Goal: Transaction & Acquisition: Book appointment/travel/reservation

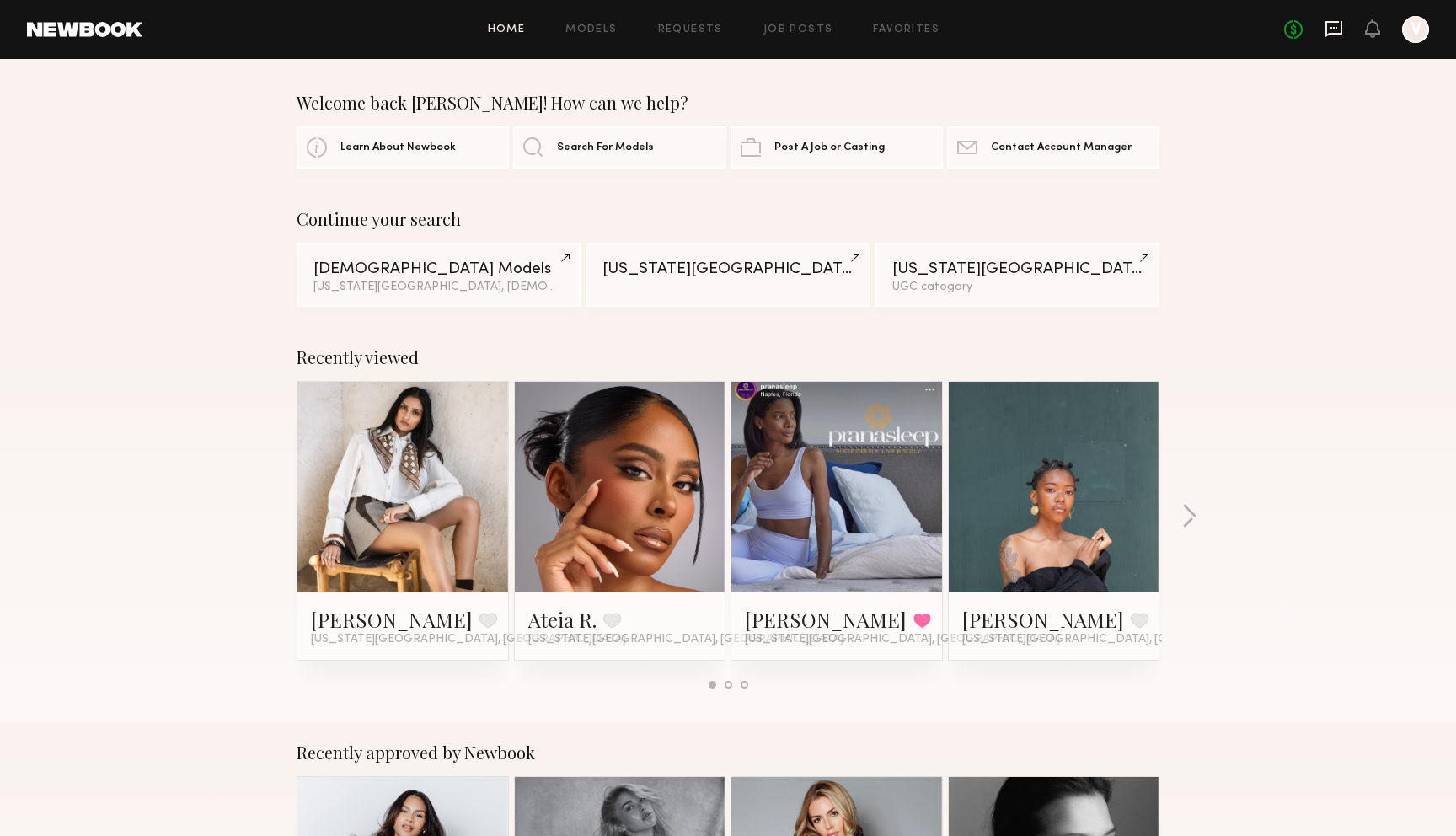
click at [1333, 32] on icon at bounding box center [1334, 28] width 17 height 16
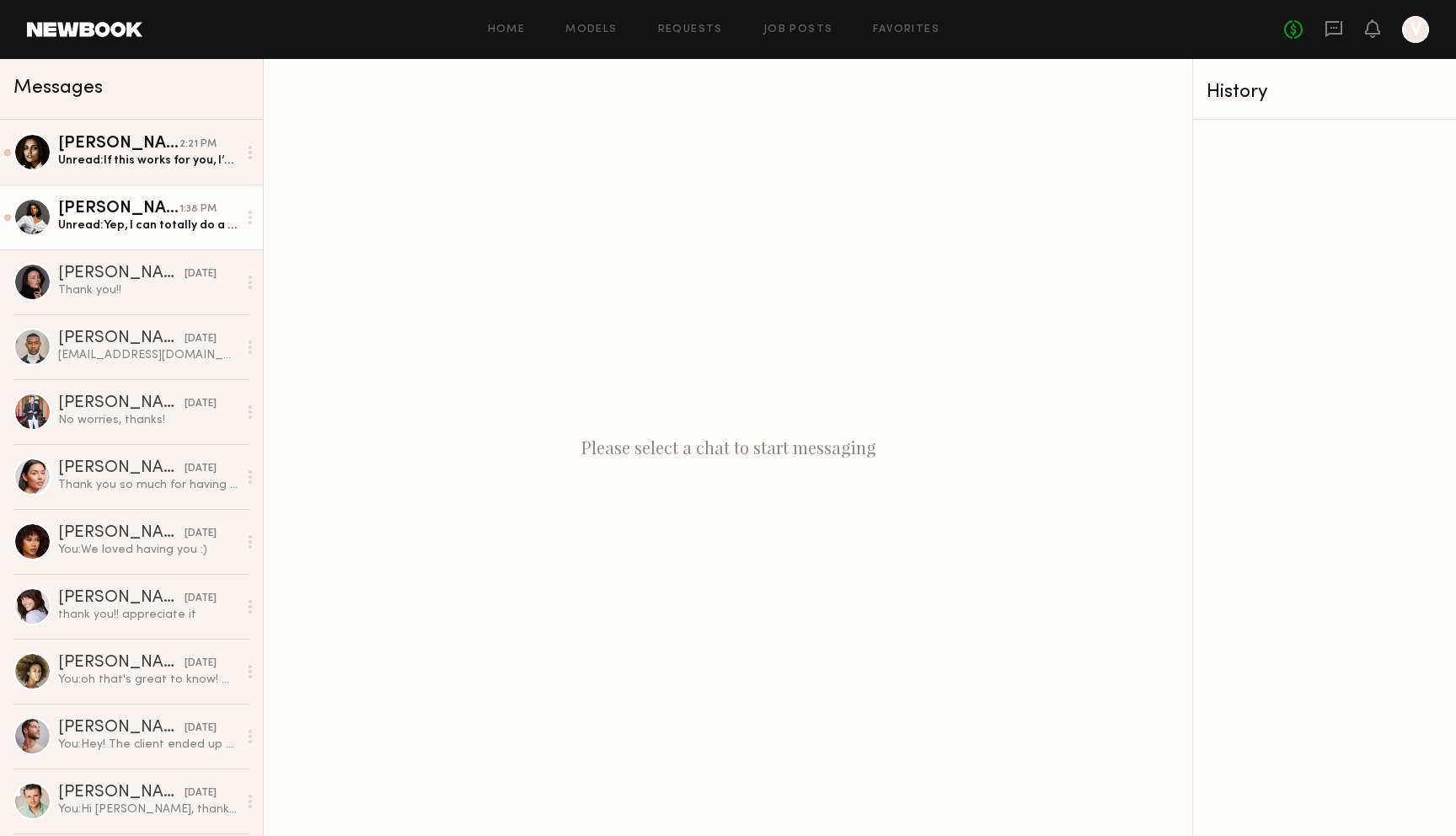
click at [142, 220] on div "Unread: Yep, I can totally do a red mani! For you have any wardrobe needs, like…" at bounding box center [148, 225] width 179 height 16
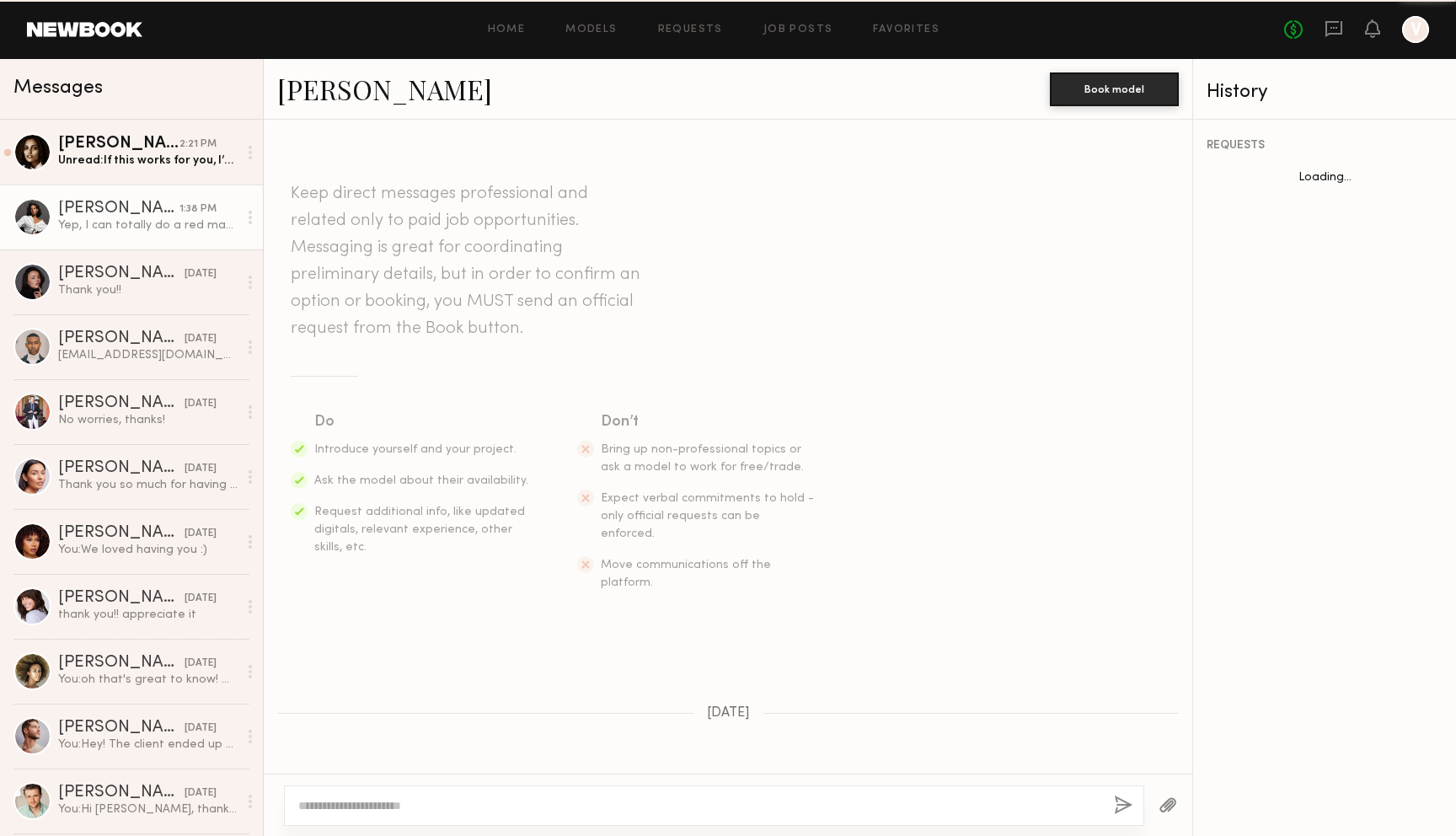
scroll to position [1680, 0]
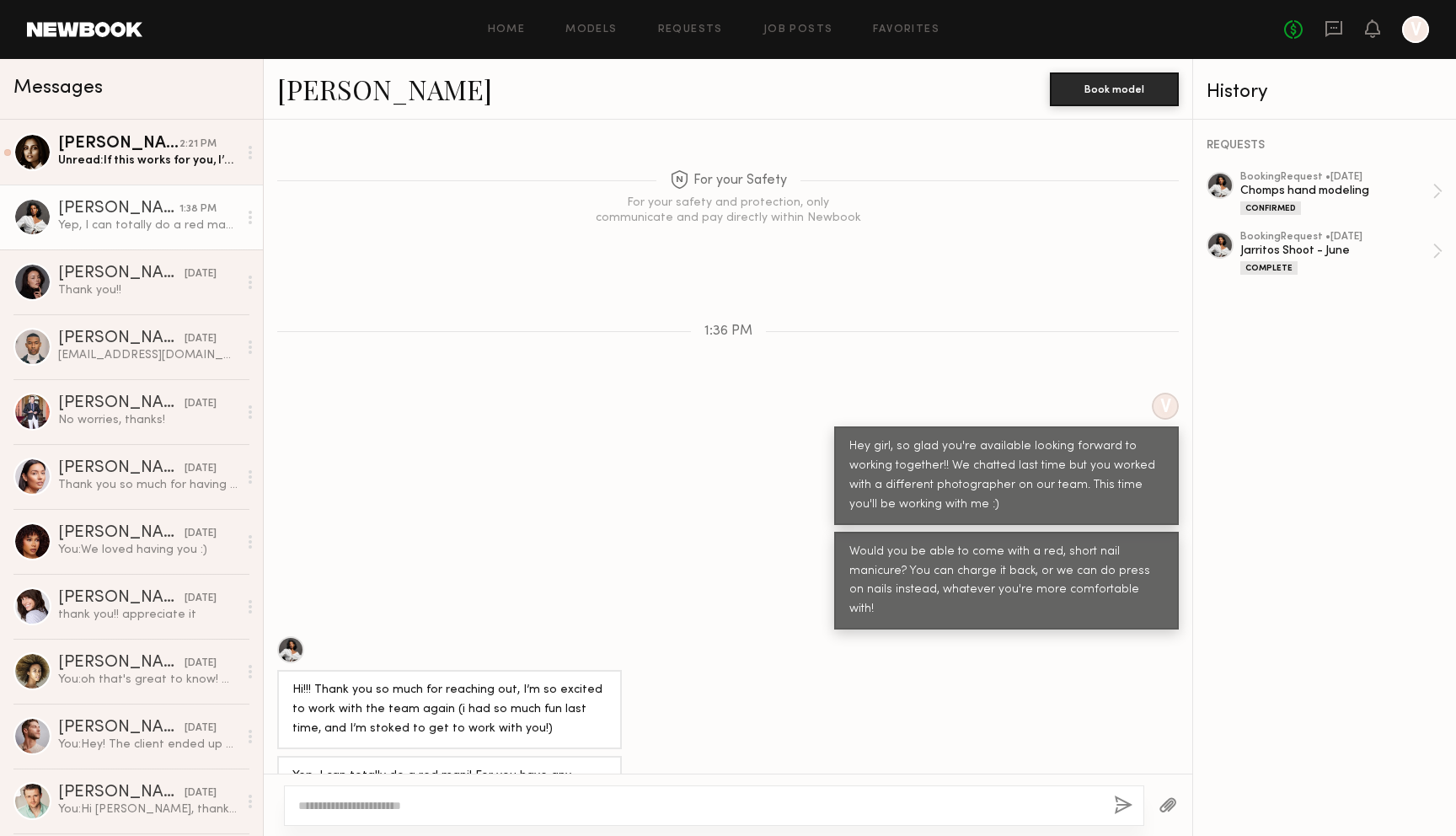
click at [639, 799] on textarea at bounding box center [699, 806] width 802 height 17
type textarea "**********"
click at [1117, 806] on button "button" at bounding box center [1123, 806] width 19 height 21
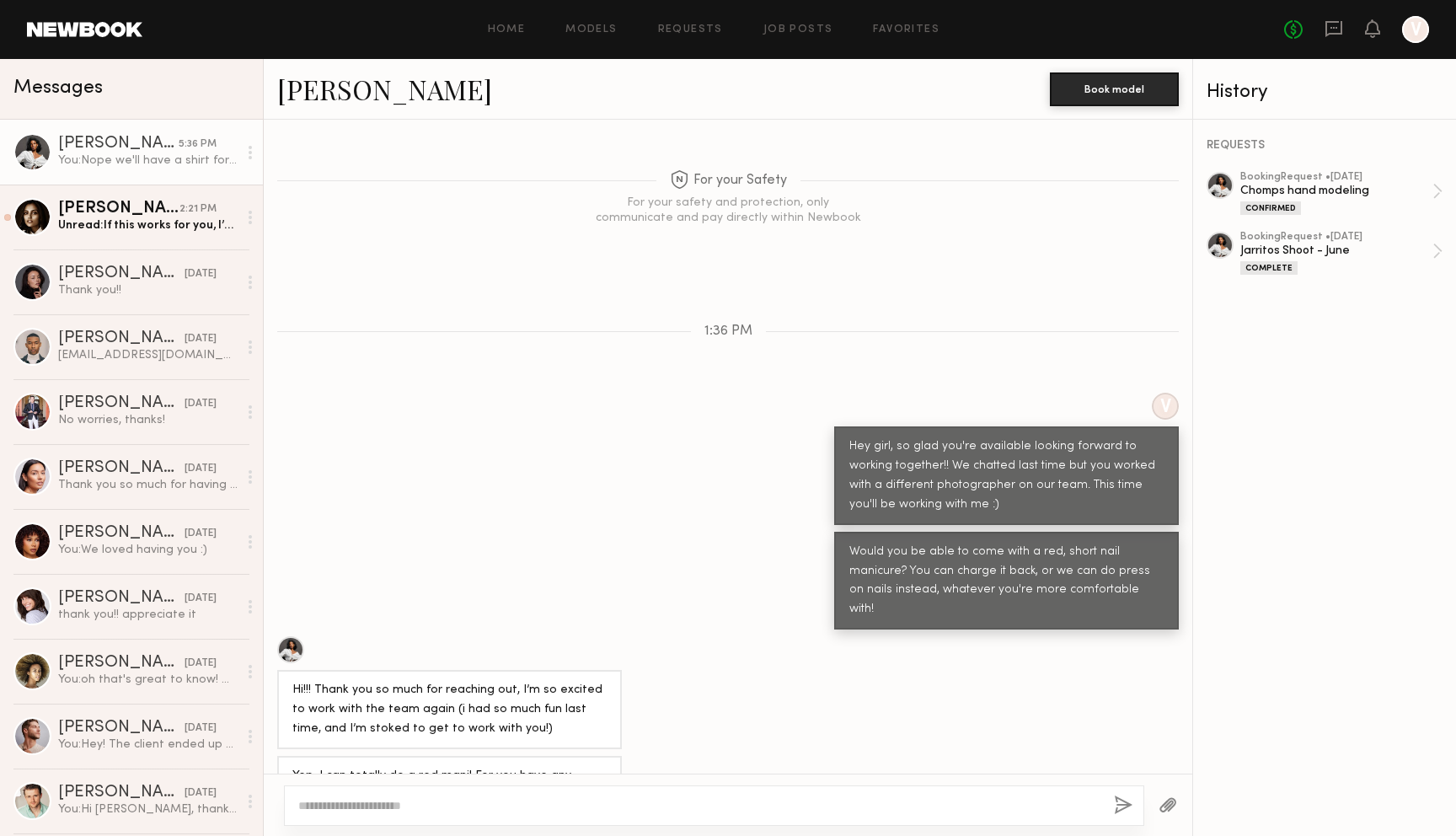
scroll to position [1854, 0]
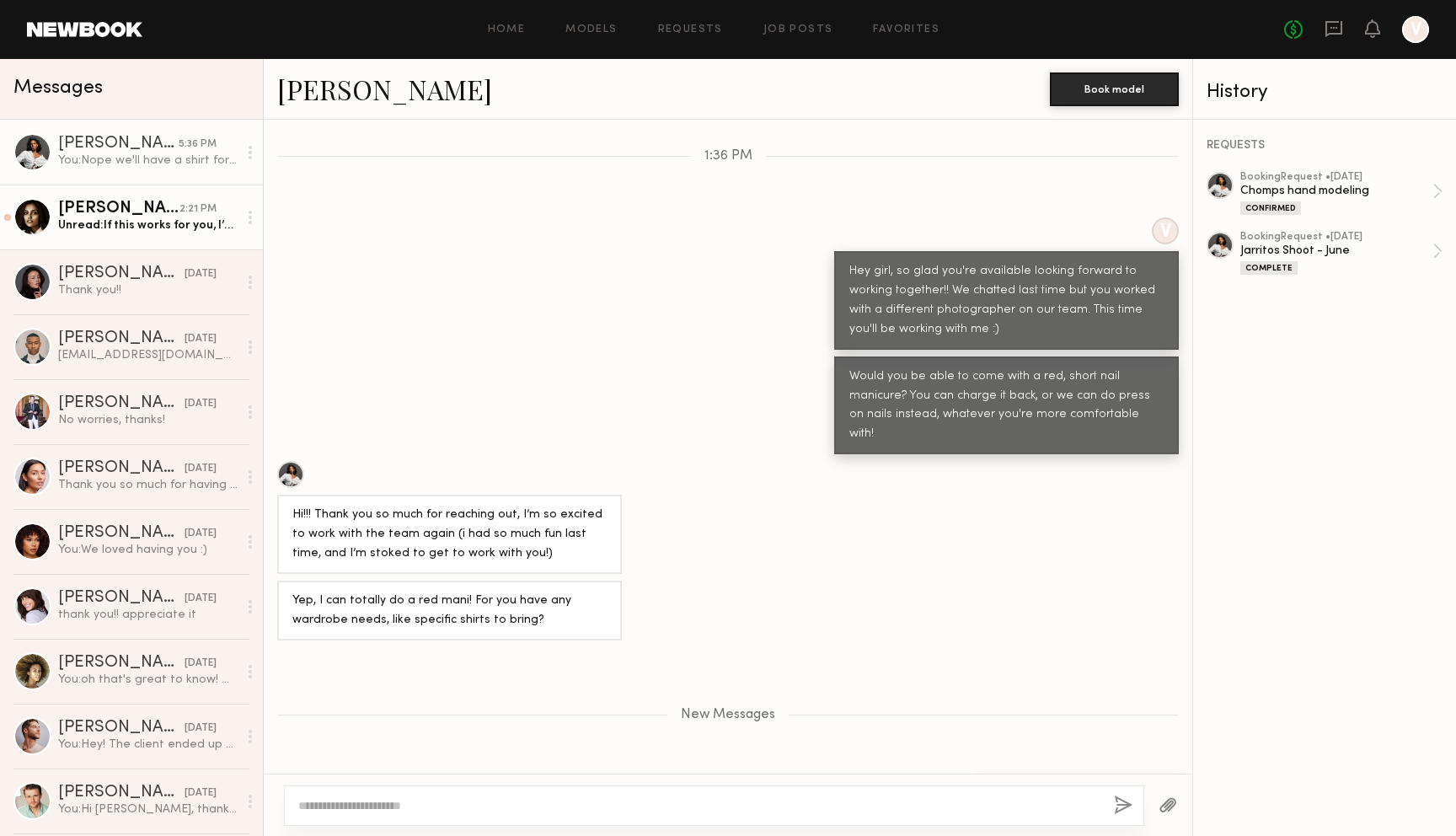
click at [182, 197] on link "[PERSON_NAME] 2:21 PM Unread: If this works for you, I’m more than happy to acc…" at bounding box center [131, 217] width 263 height 65
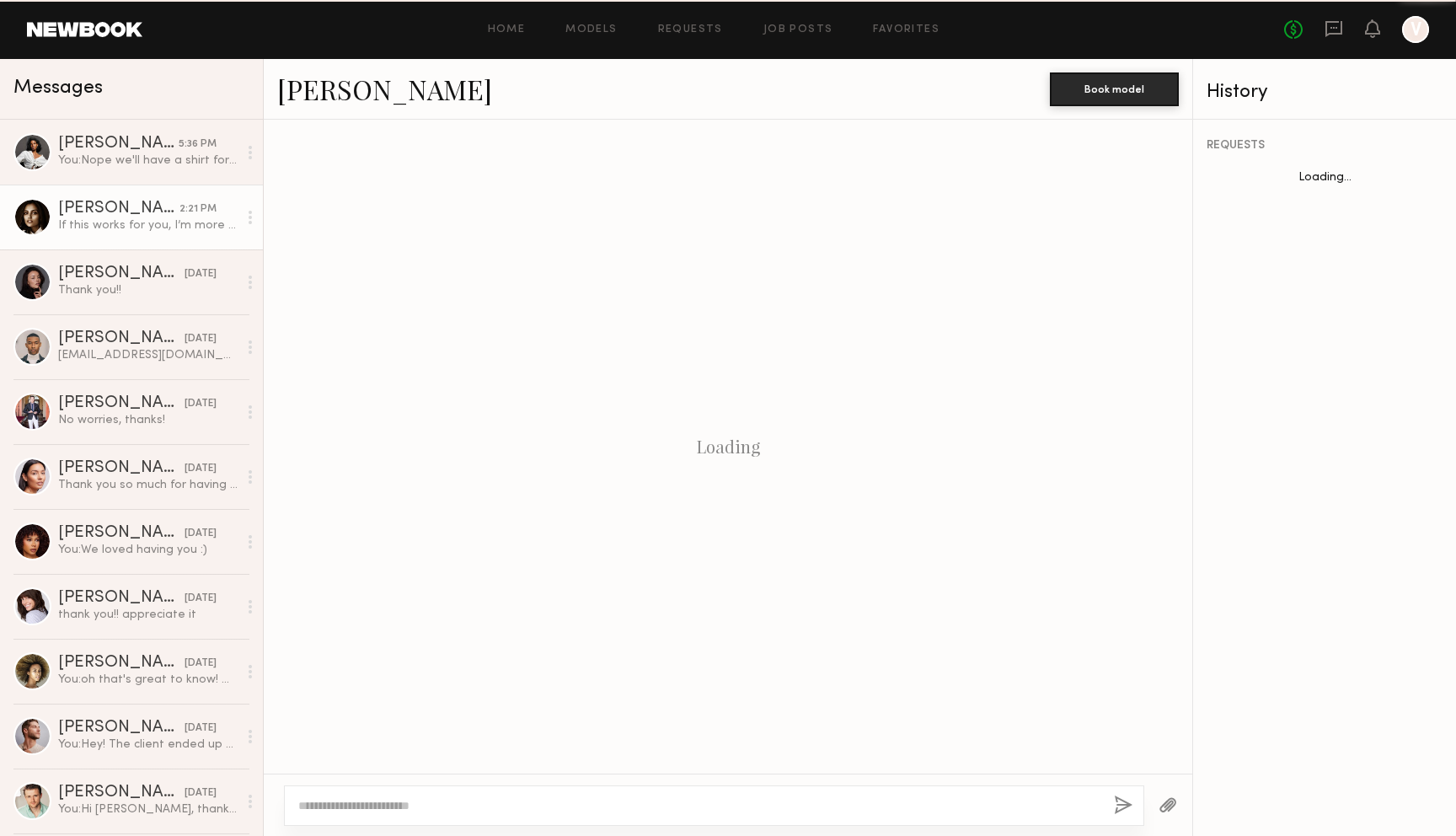
scroll to position [578, 0]
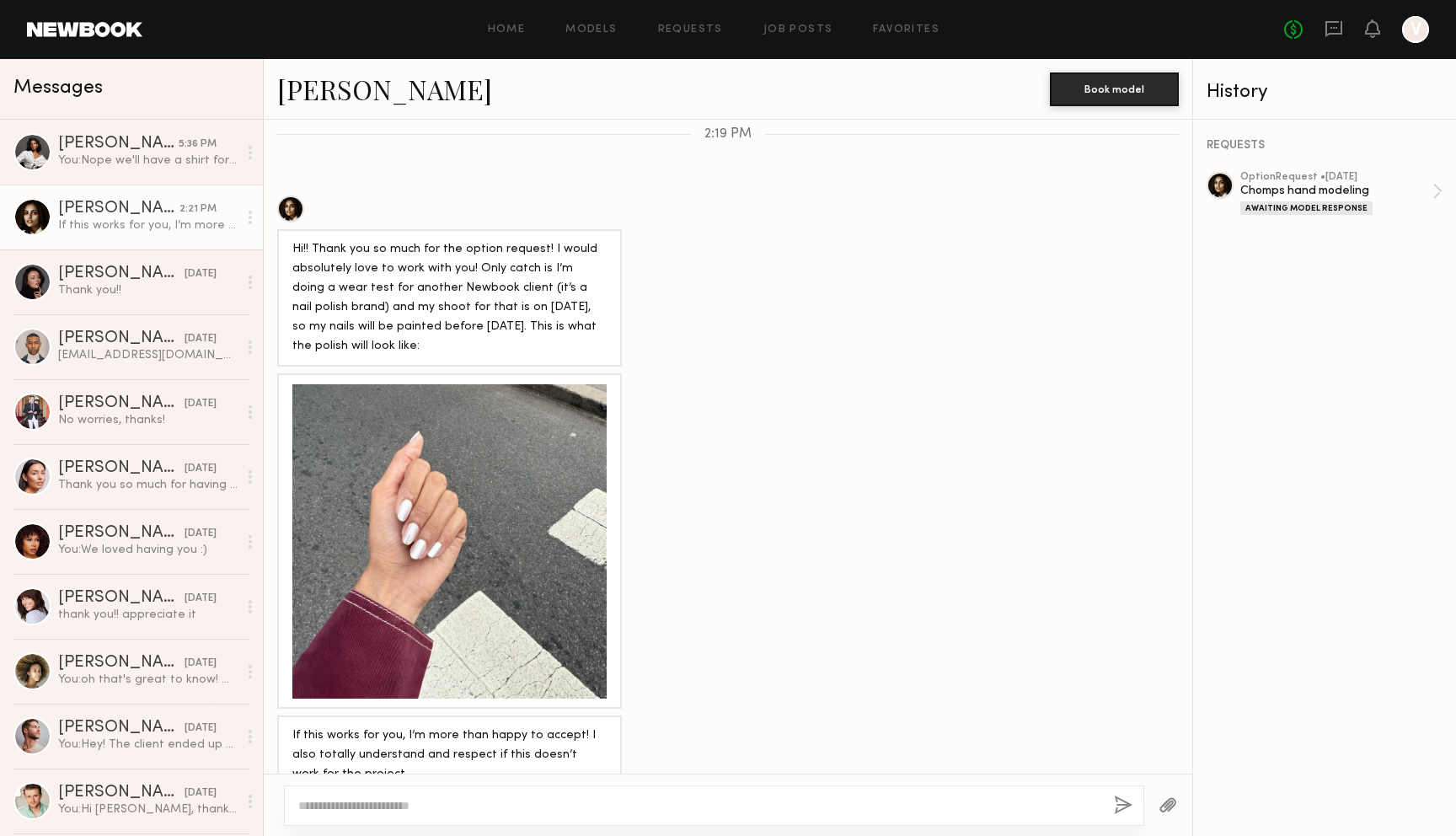
click at [782, 795] on div at bounding box center [714, 805] width 861 height 41
click at [775, 814] on div at bounding box center [714, 805] width 861 height 41
click at [775, 803] on textarea at bounding box center [699, 806] width 802 height 17
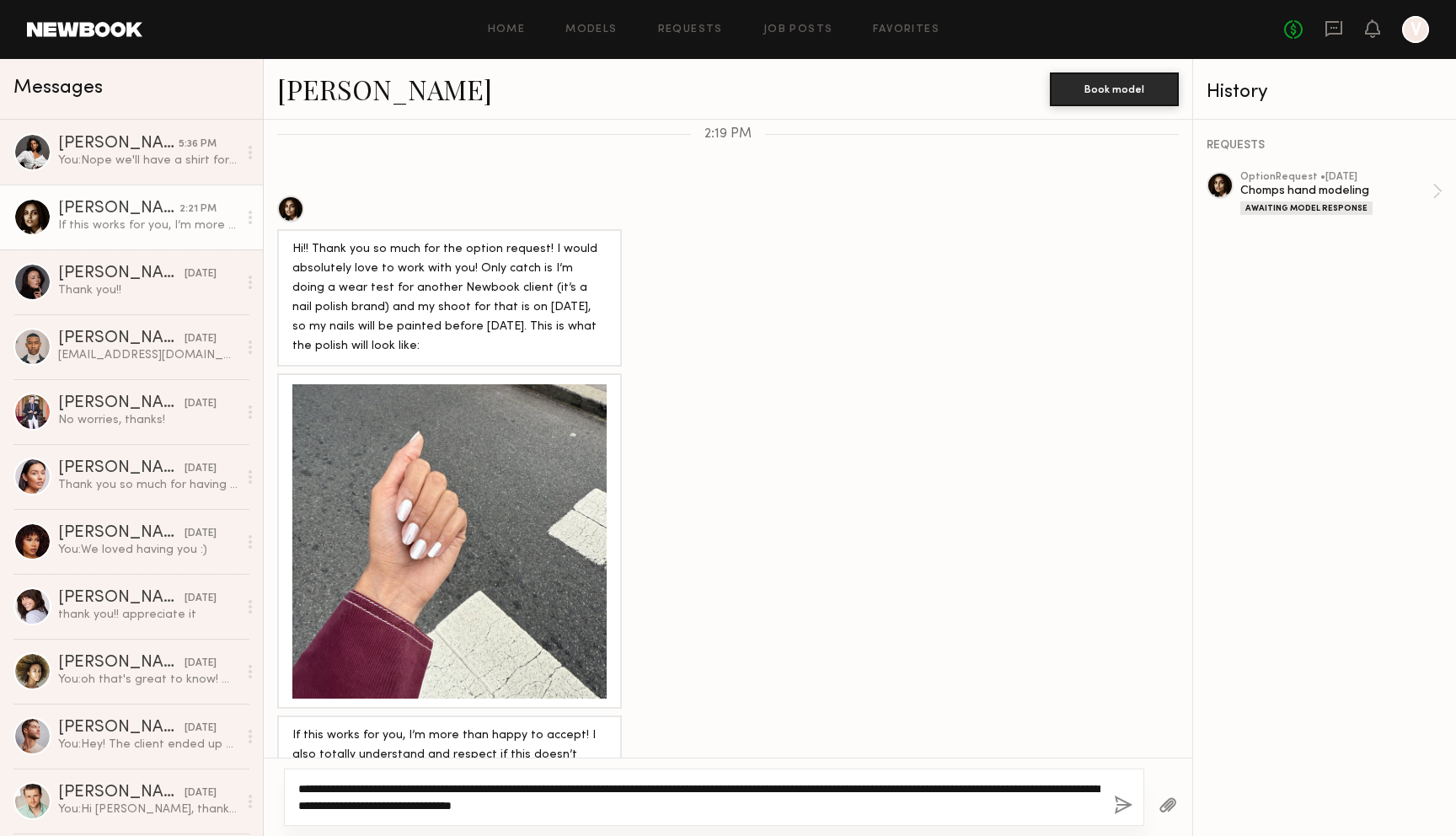
type textarea "**********"
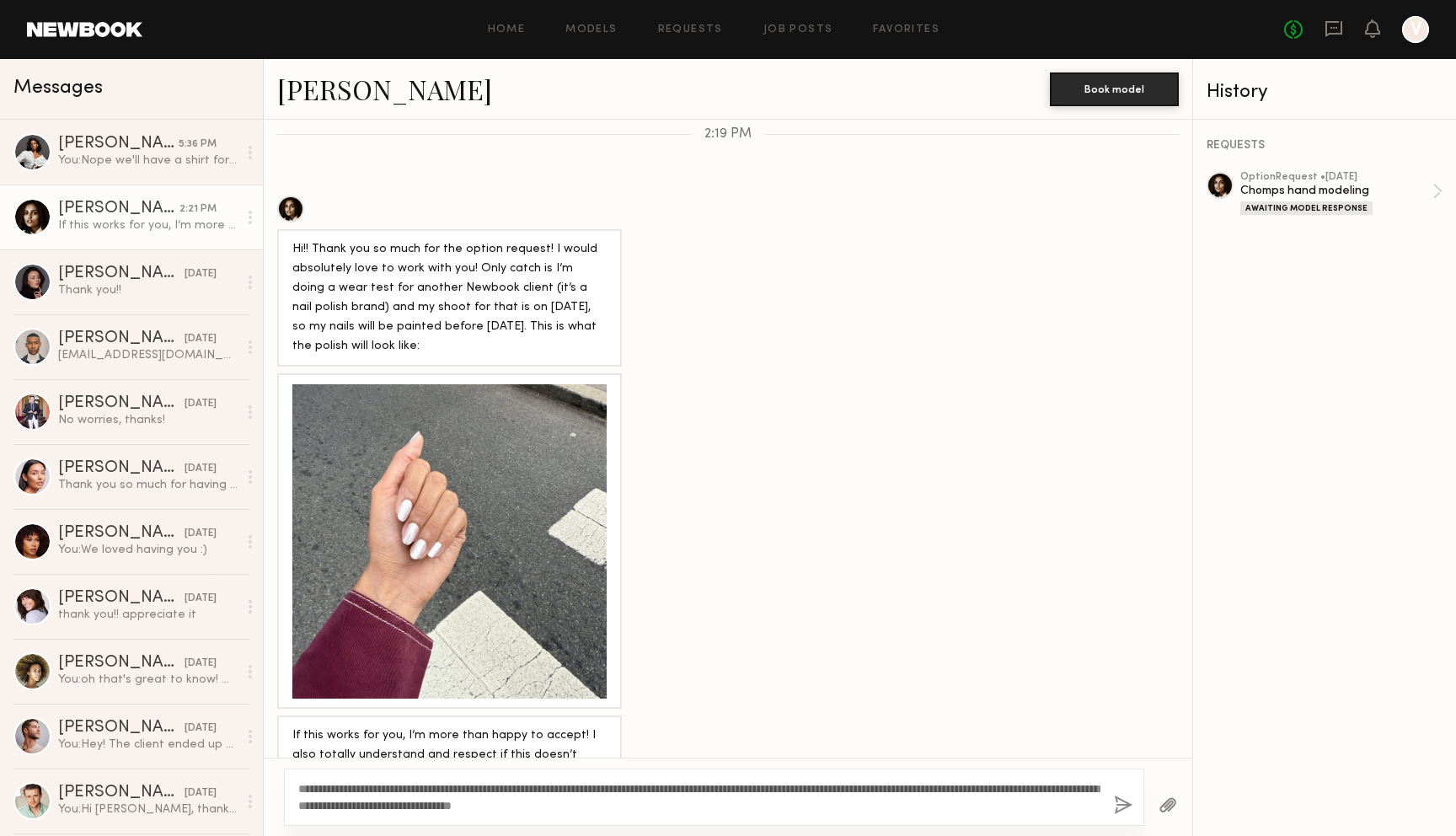
click at [1130, 798] on button "button" at bounding box center [1123, 806] width 19 height 21
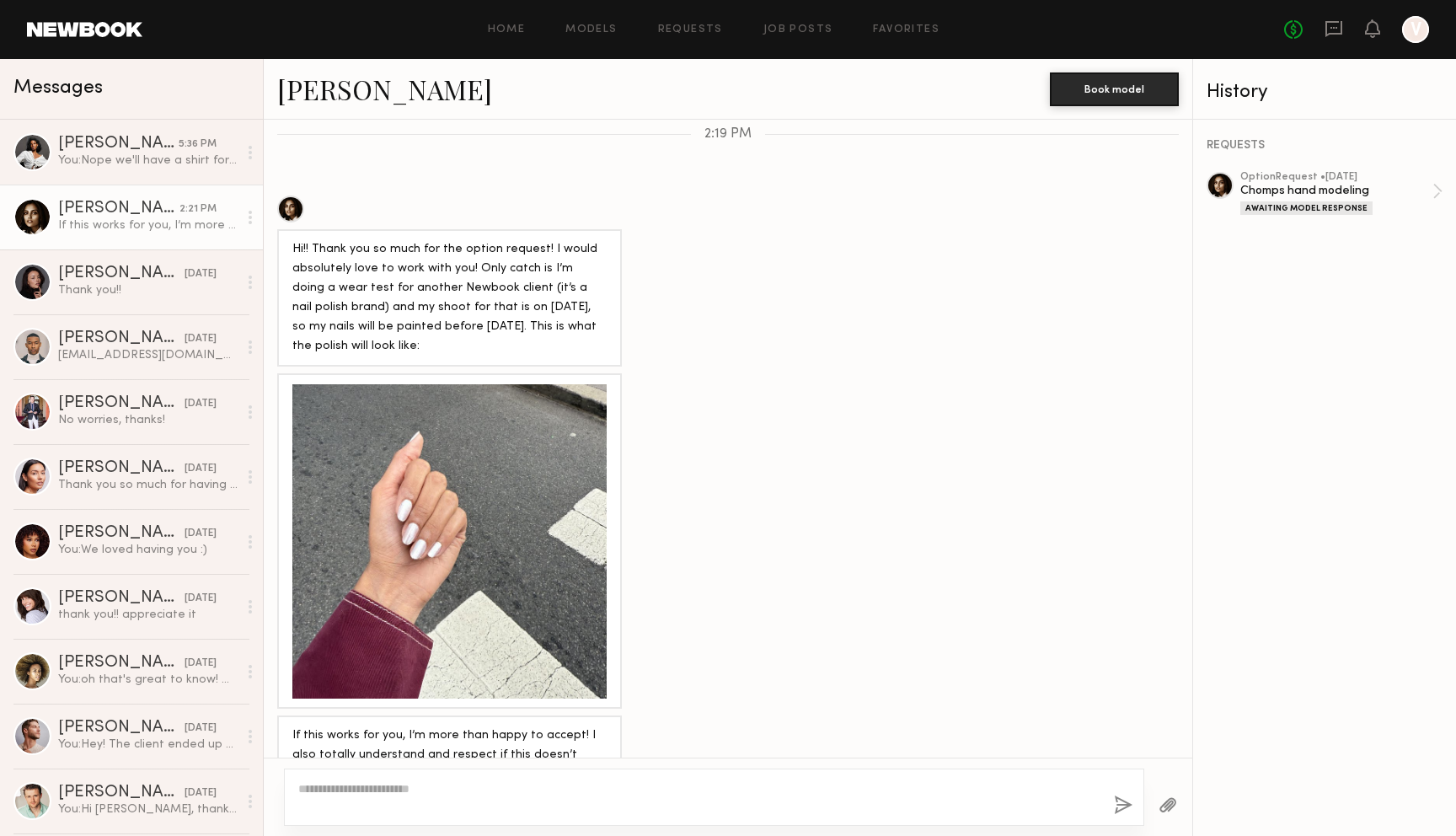
scroll to position [812, 0]
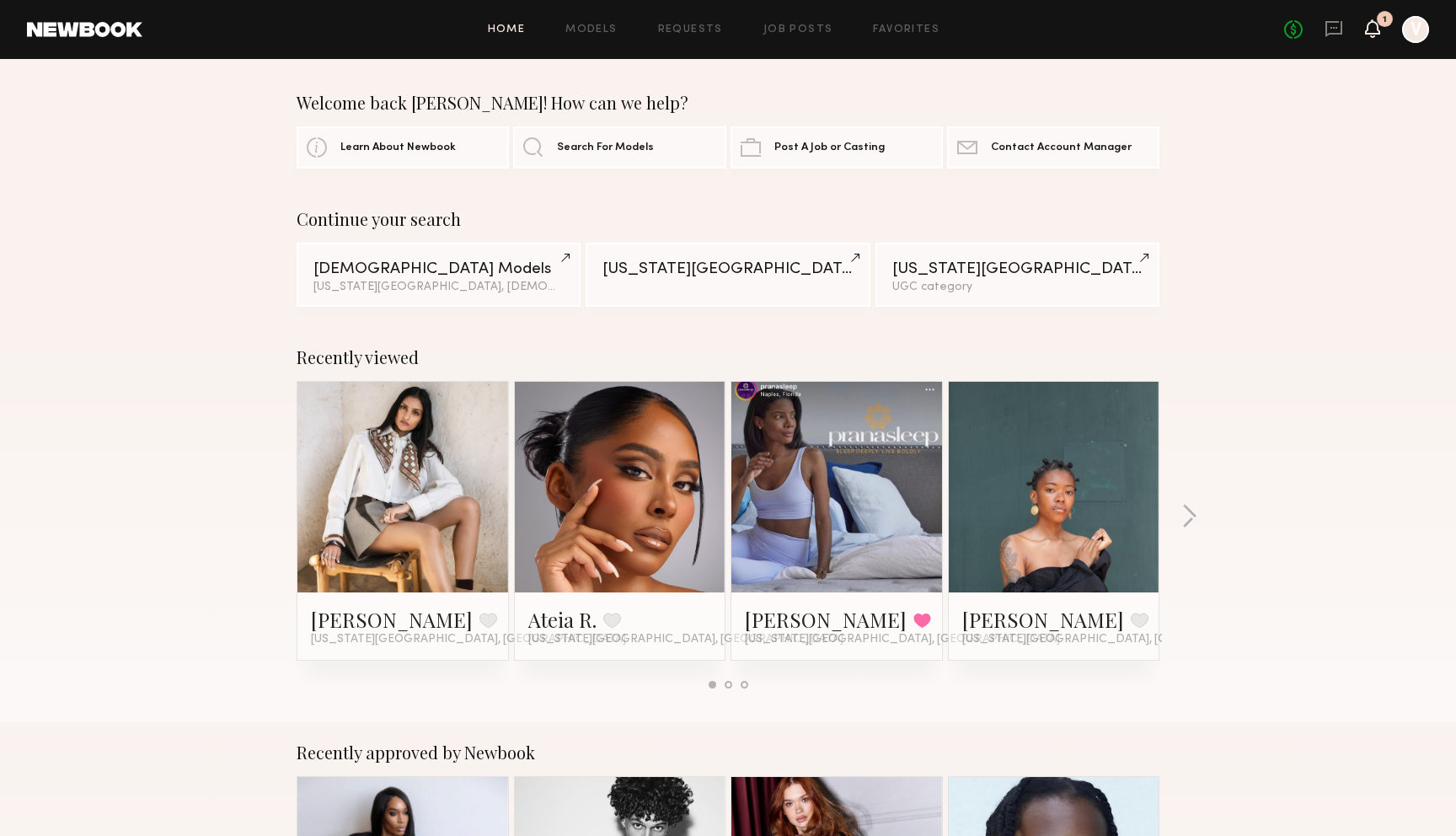
click at [1380, 35] on div "No fees up to $5,000 1 V" at bounding box center [1357, 29] width 145 height 27
click at [1373, 34] on icon at bounding box center [1372, 29] width 15 height 19
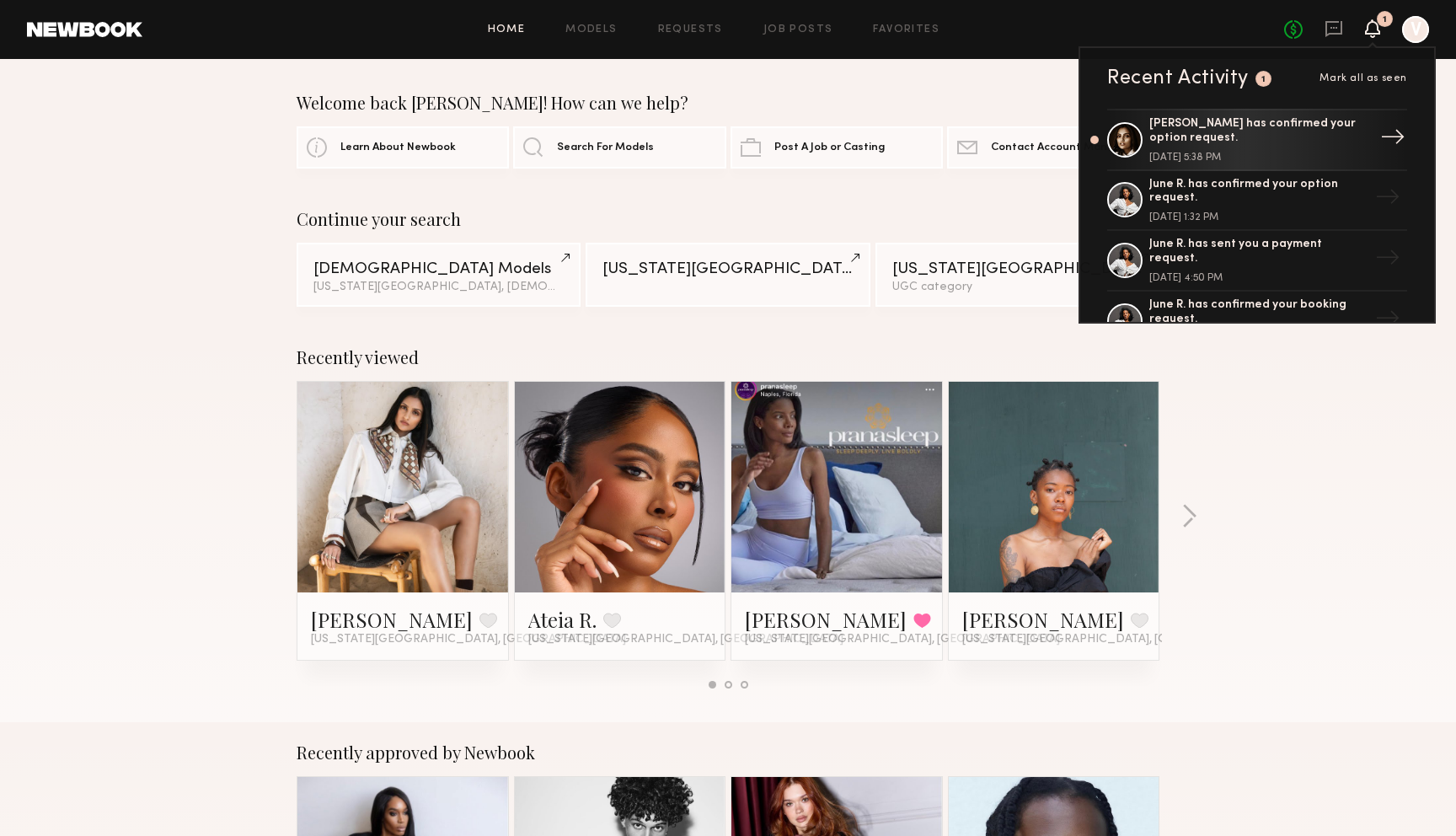
click at [1283, 146] on div "Slesha P. has confirmed your option request. August 28, 2025 @ 5:38 PM" at bounding box center [1259, 140] width 219 height 45
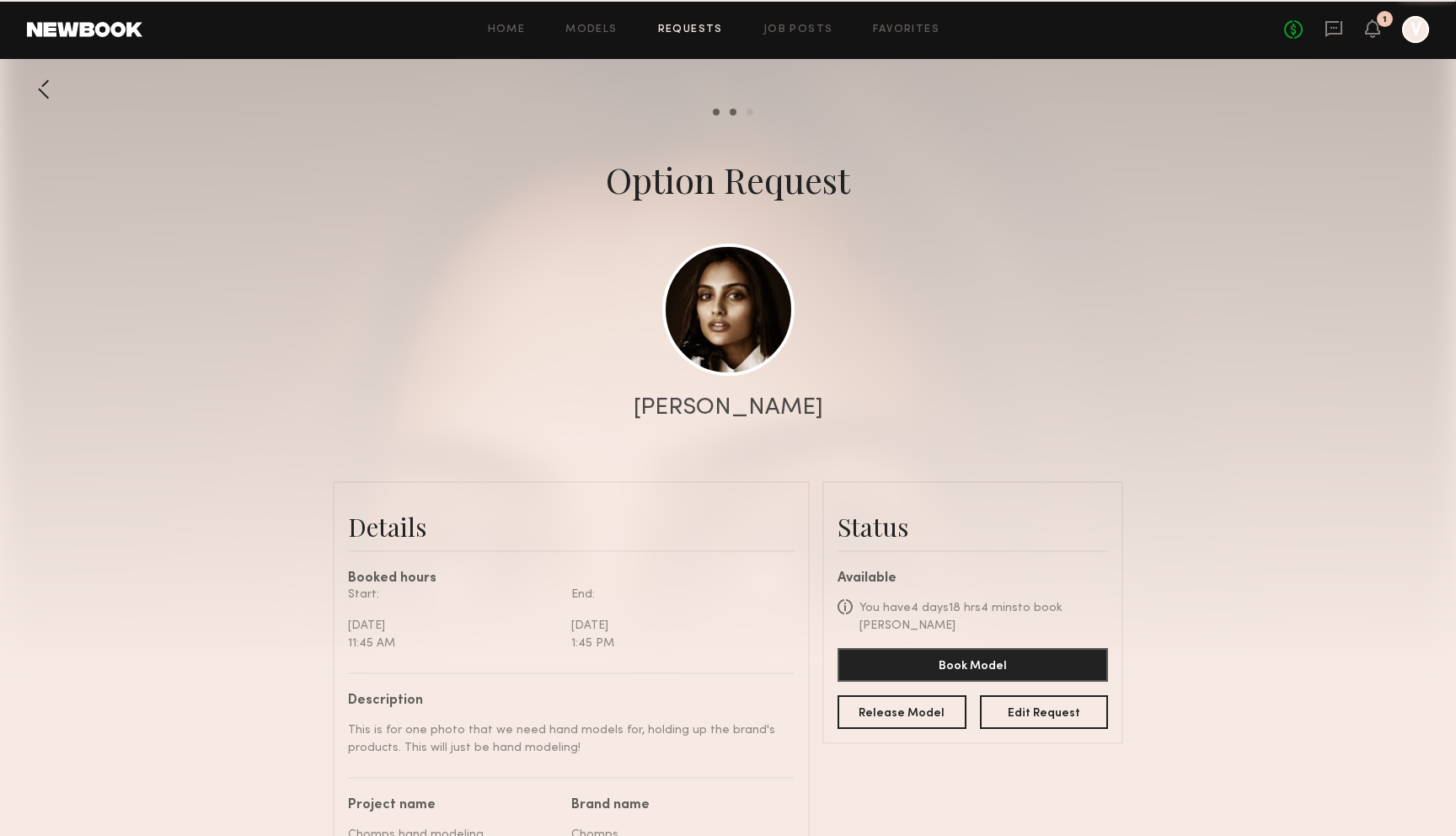
scroll to position [1439, 0]
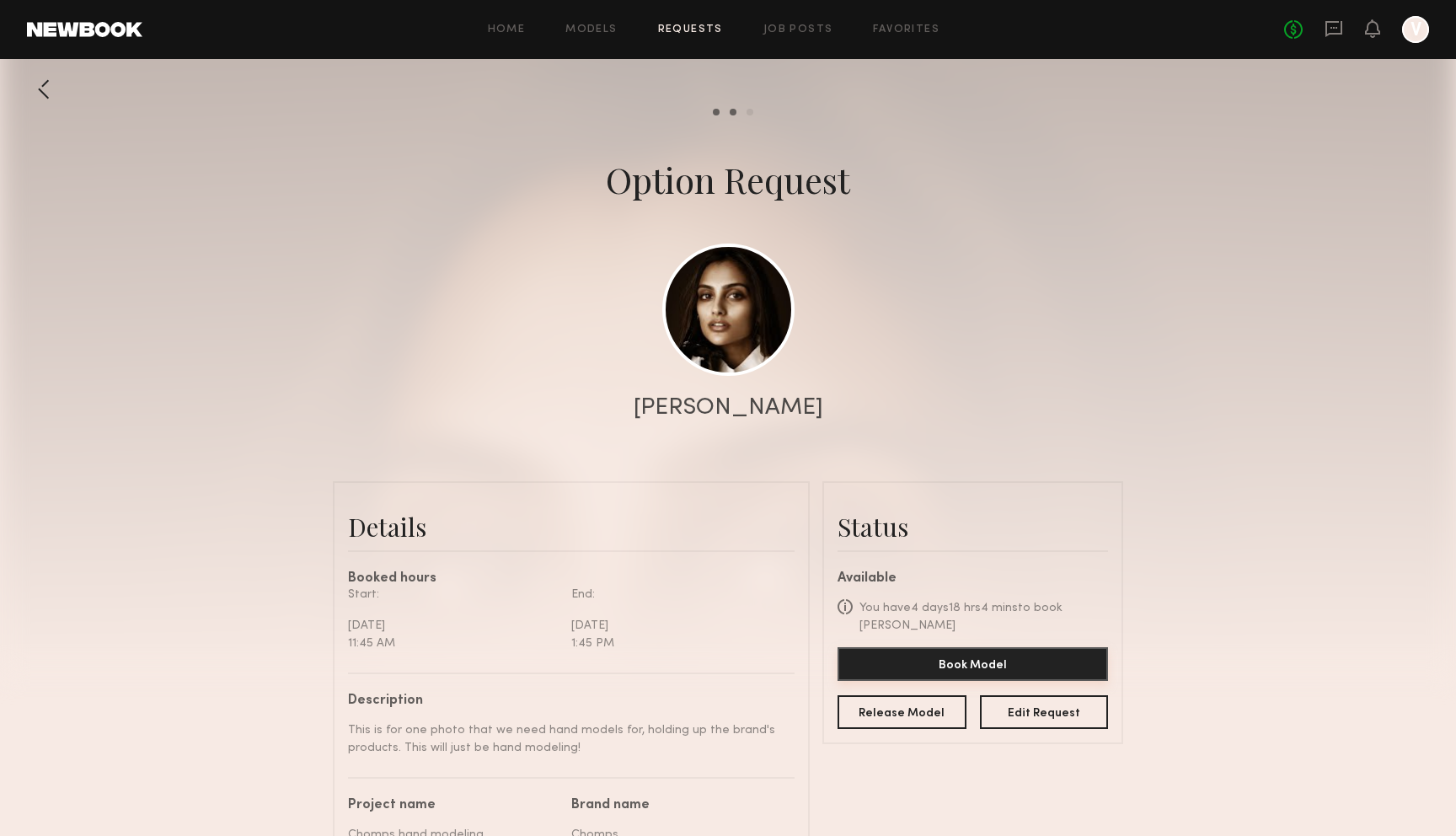
click at [1019, 648] on button "Book Model" at bounding box center [973, 664] width 271 height 34
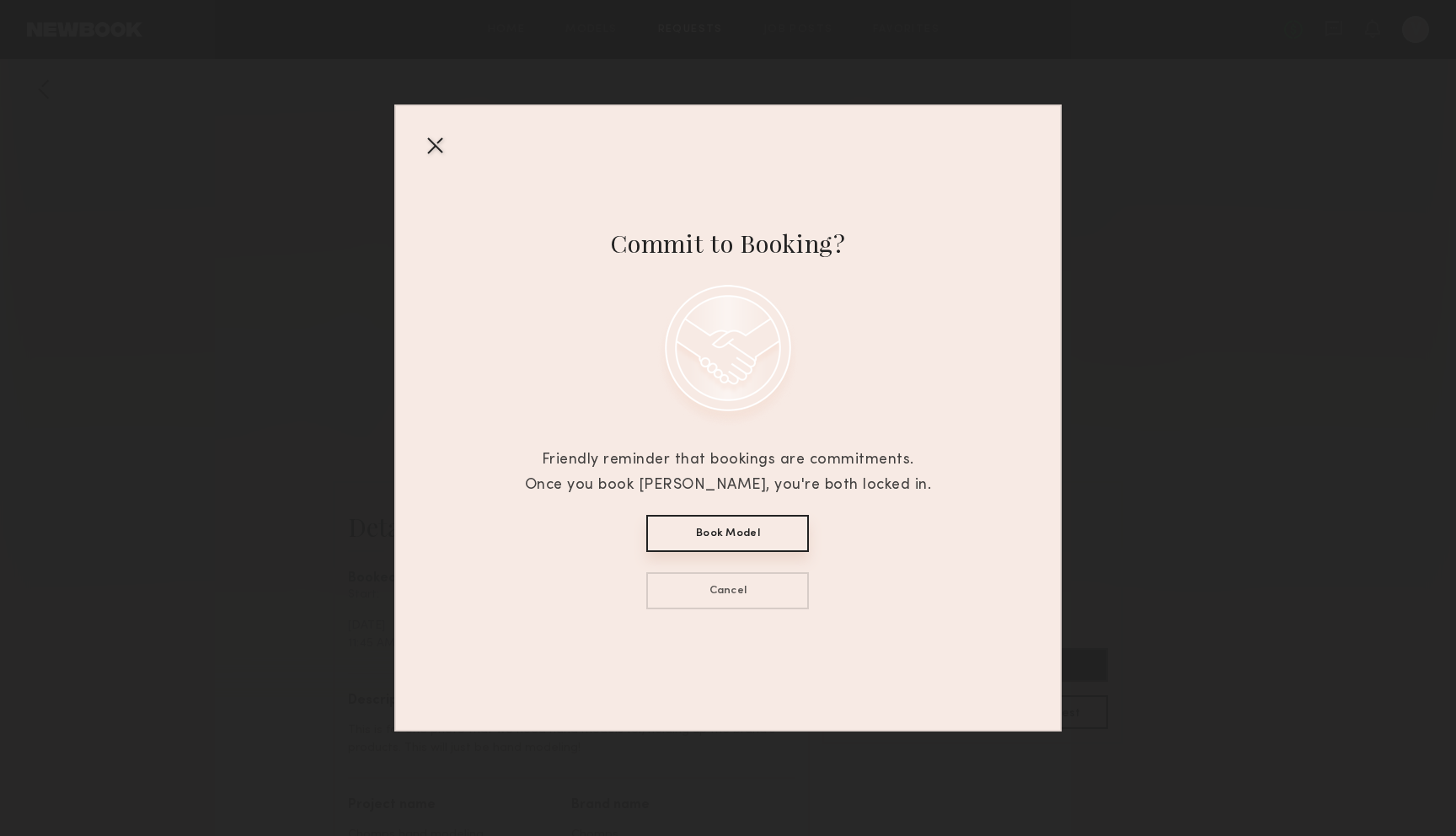
click at [764, 539] on button "Book Model" at bounding box center [728, 533] width 162 height 37
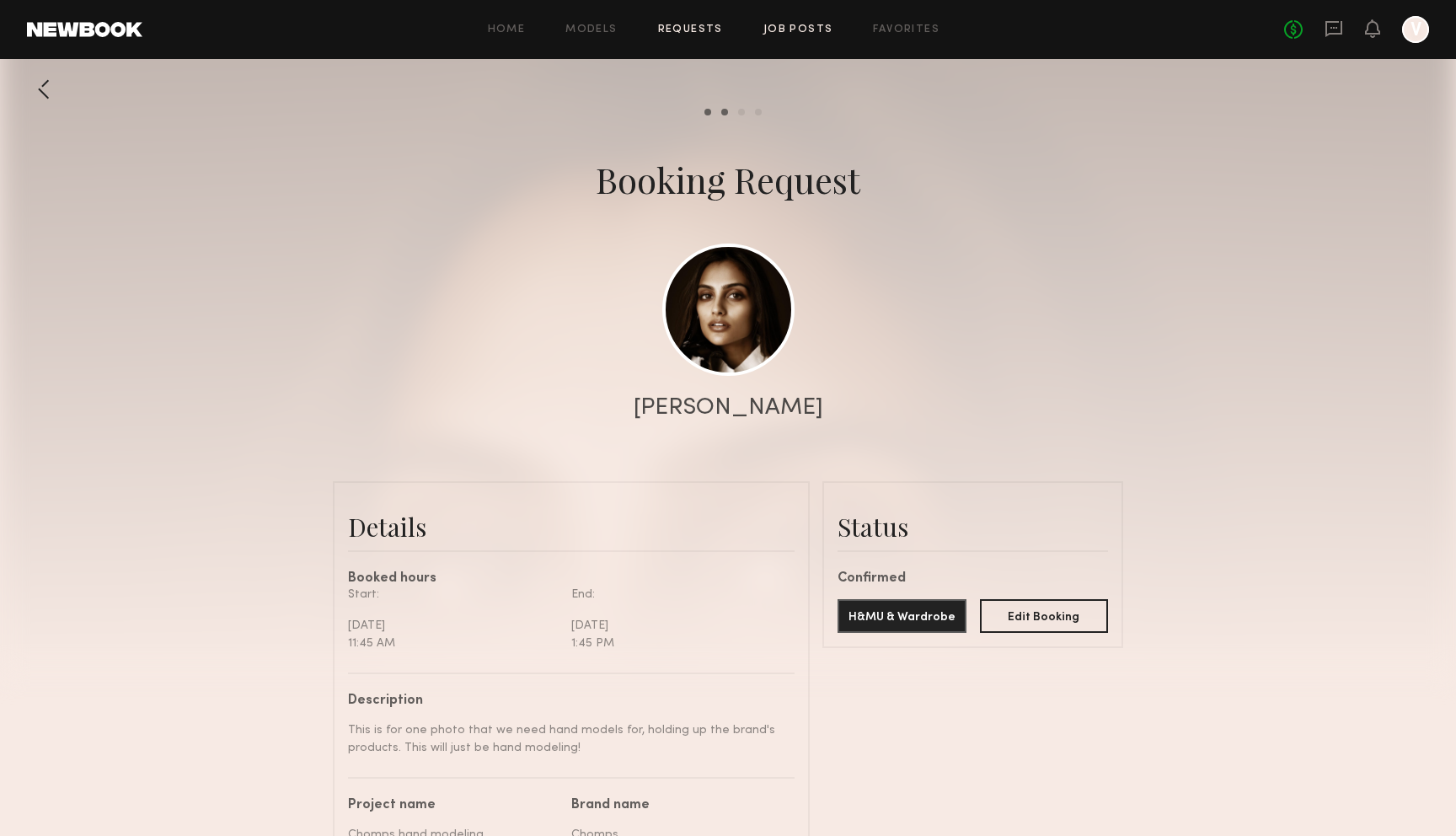
click at [812, 25] on link "Job Posts" at bounding box center [798, 30] width 70 height 11
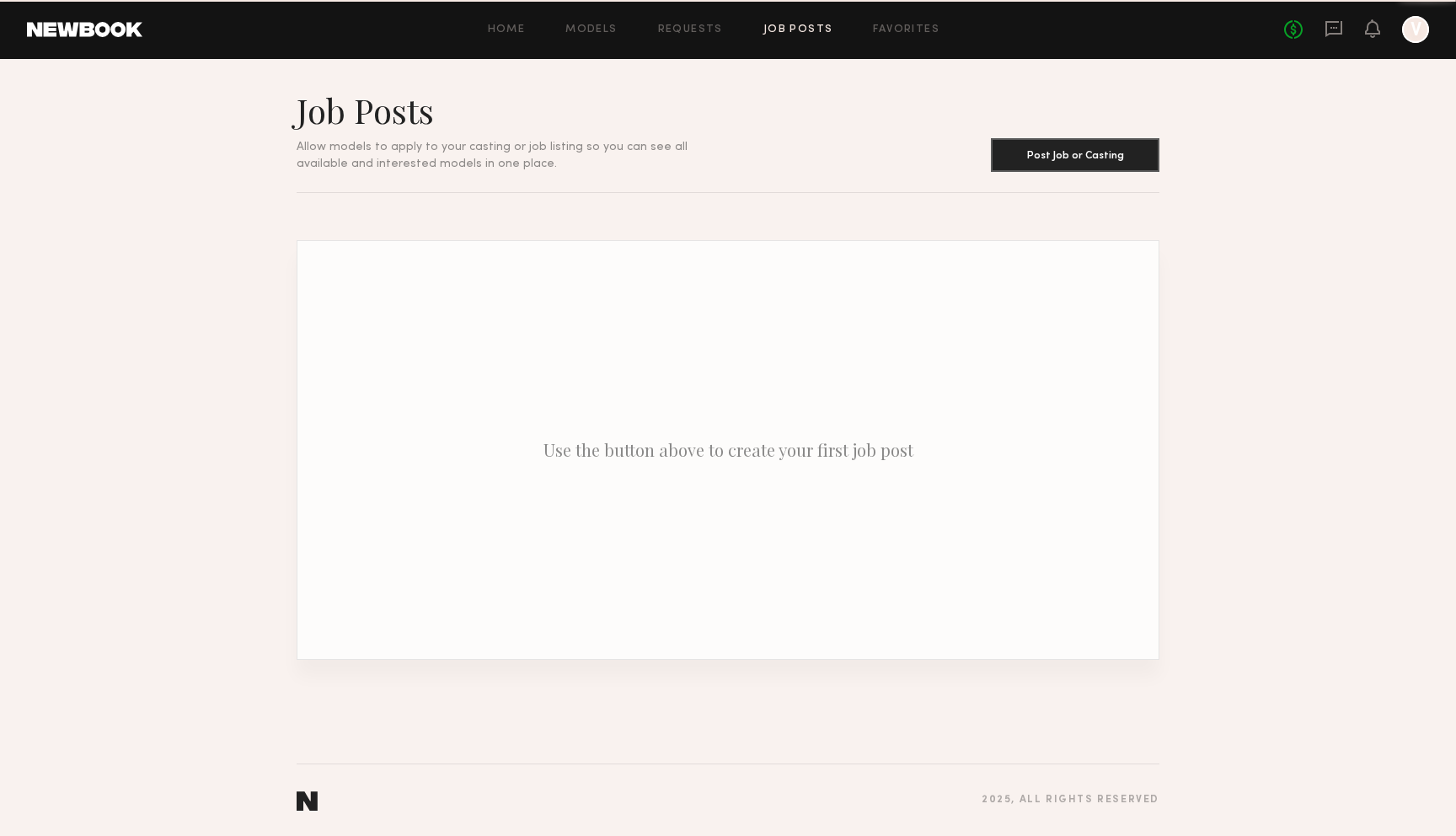
click at [695, 36] on div "Home Models Requests Job Posts Favorites Sign Out No fees up to $5,000 V" at bounding box center [785, 29] width 1286 height 27
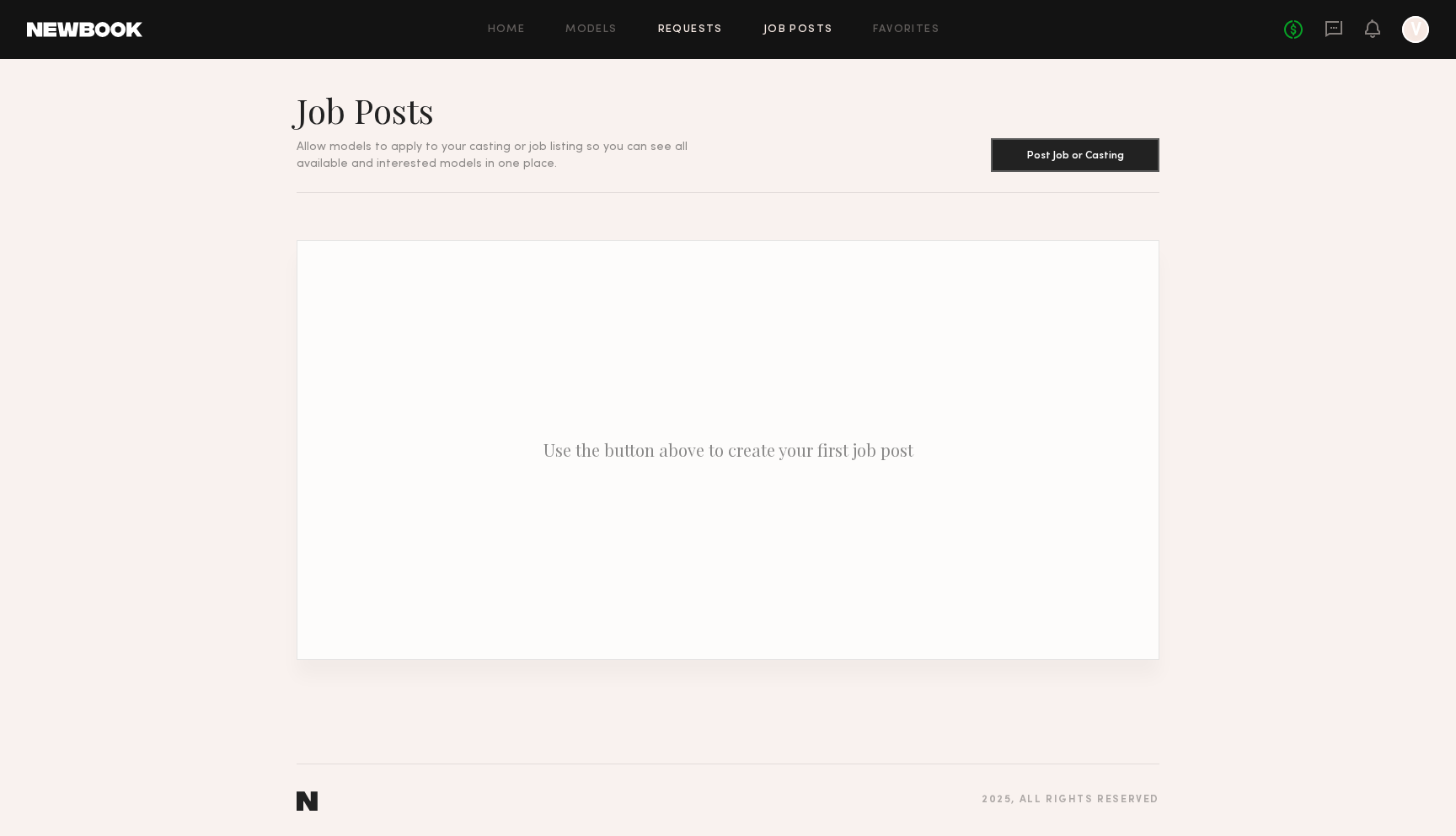
click at [693, 25] on link "Requests" at bounding box center [690, 30] width 65 height 11
